Goal: Task Accomplishment & Management: Manage account settings

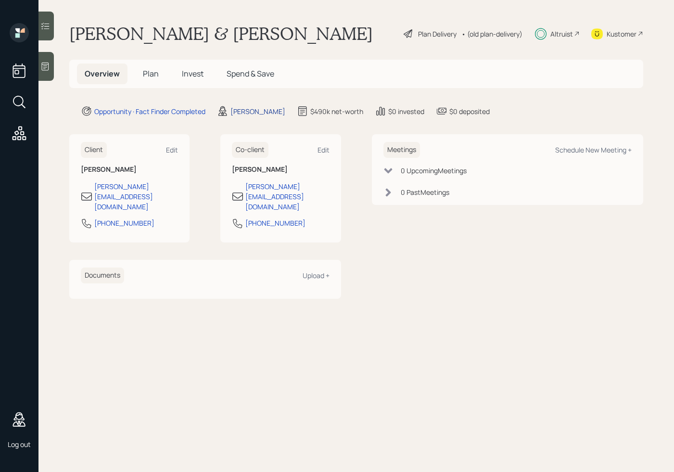
click at [242, 106] on div "[PERSON_NAME]" at bounding box center [257, 111] width 55 height 10
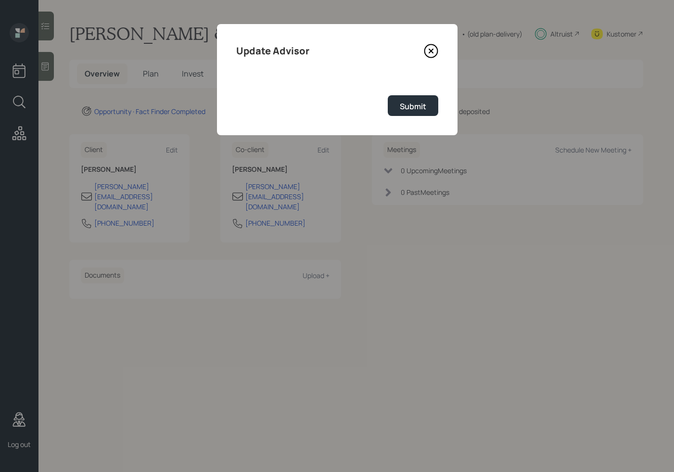
select select "59554aeb-d739-4552-90b9-0d27d70b4bf7"
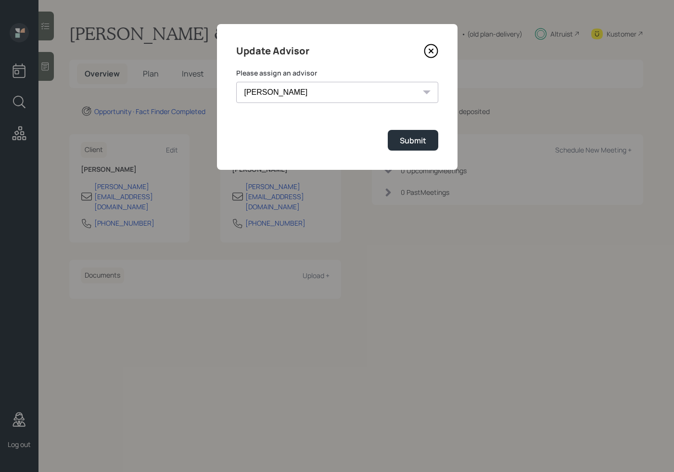
click at [307, 88] on select "[PERSON_NAME] [PERSON_NAME] End [PERSON_NAME] [PERSON_NAME] [PERSON_NAME] [PERS…" at bounding box center [337, 92] width 202 height 21
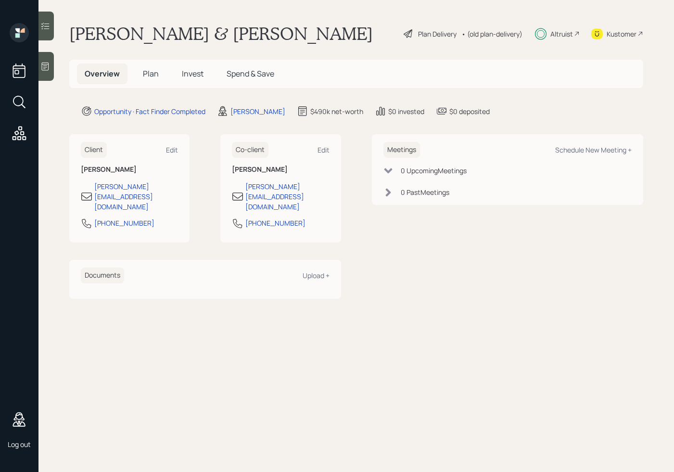
click at [225, 32] on h1 "[PERSON_NAME] & [PERSON_NAME]" at bounding box center [221, 33] width 304 height 21
click at [393, 326] on main "[PERSON_NAME] & [PERSON_NAME] Demo Plan Delivery • (old plan-delivery) Altruist…" at bounding box center [356, 236] width 636 height 472
click at [262, 115] on div "[PERSON_NAME]" at bounding box center [257, 111] width 55 height 10
select select "59554aeb-d739-4552-90b9-0d27d70b4bf7"
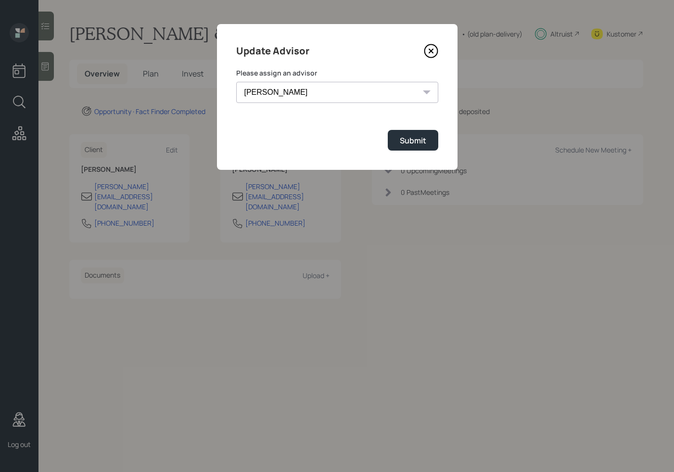
click at [379, 93] on select "[PERSON_NAME] [PERSON_NAME] End [PERSON_NAME] [PERSON_NAME] [PERSON_NAME] [PERS…" at bounding box center [337, 92] width 202 height 21
click at [328, 94] on select "[PERSON_NAME] [PERSON_NAME] End [PERSON_NAME] [PERSON_NAME] [PERSON_NAME] [PERS…" at bounding box center [337, 92] width 202 height 21
click at [425, 92] on div "[PERSON_NAME] [PERSON_NAME] End [PERSON_NAME] [PERSON_NAME] [PERSON_NAME] [PERS…" at bounding box center [337, 92] width 202 height 21
click at [415, 92] on select "[PERSON_NAME] [PERSON_NAME] End [PERSON_NAME] [PERSON_NAME] [PERSON_NAME] [PERS…" at bounding box center [337, 92] width 202 height 21
click at [368, 82] on select "[PERSON_NAME] [PERSON_NAME] End [PERSON_NAME] [PERSON_NAME] [PERSON_NAME] [PERS…" at bounding box center [337, 92] width 202 height 21
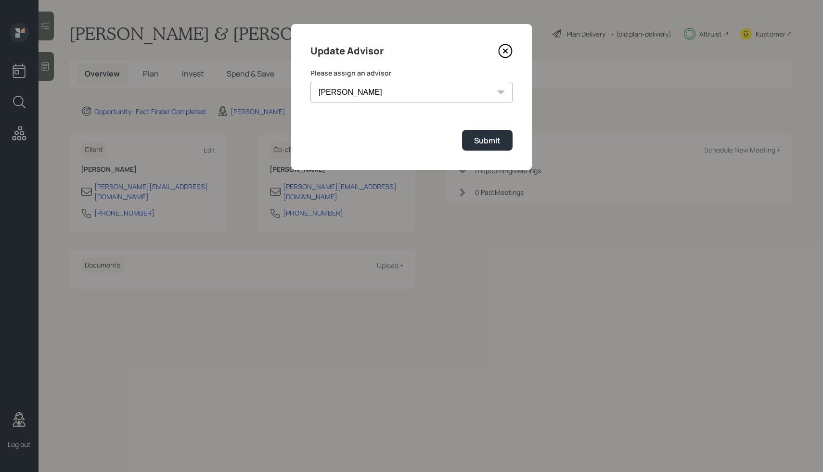
click at [424, 98] on select "[PERSON_NAME] [PERSON_NAME] End [PERSON_NAME] [PERSON_NAME] [PERSON_NAME] [PERS…" at bounding box center [411, 92] width 202 height 21
click at [263, 0] on html "Log out [PERSON_NAME] & [PERSON_NAME] Demo Plan Delivery • (old plan-delivery) …" at bounding box center [411, 236] width 823 height 472
